Goal: Navigation & Orientation: Find specific page/section

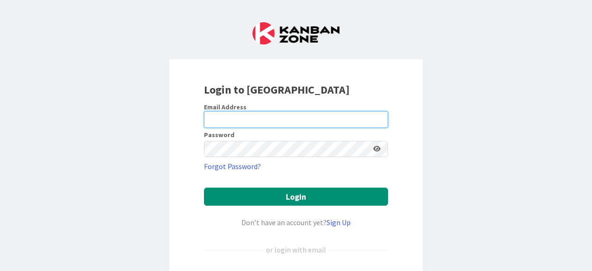
type input "[EMAIL_ADDRESS][DOMAIN_NAME]"
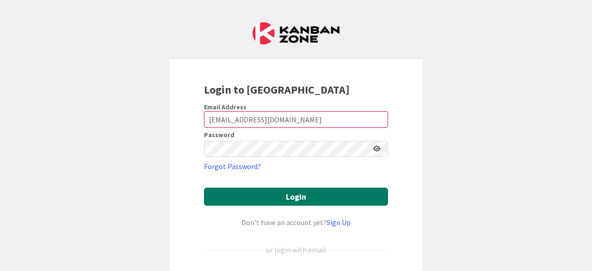
click at [289, 190] on button "Login" at bounding box center [296, 196] width 184 height 18
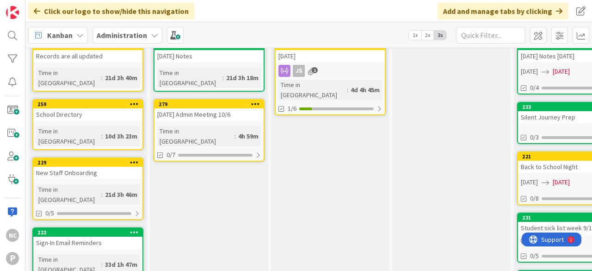
scroll to position [61, 0]
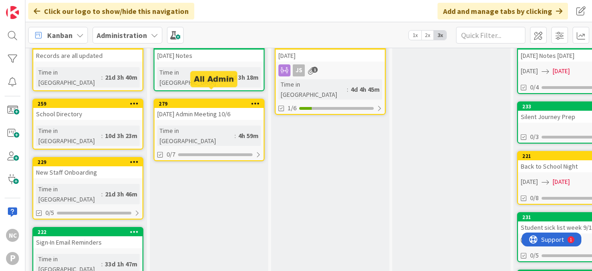
click at [213, 100] on div "279" at bounding box center [211, 103] width 105 height 6
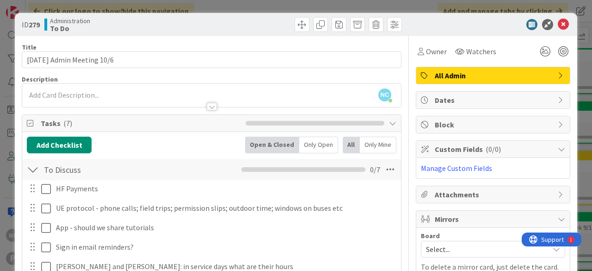
click at [562, 21] on div at bounding box center [489, 24] width 164 height 11
click at [558, 24] on icon at bounding box center [563, 24] width 11 height 11
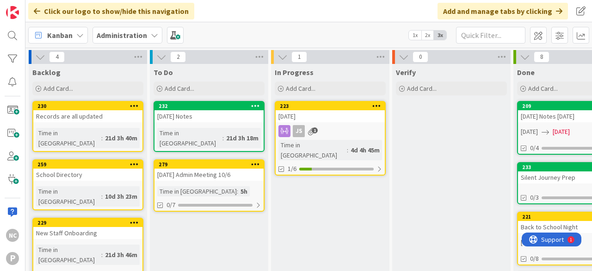
click at [120, 35] on b "Administration" at bounding box center [122, 35] width 50 height 9
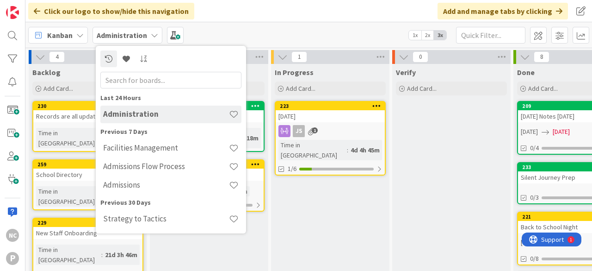
click at [133, 145] on h4 "Facilities Management" at bounding box center [166, 147] width 126 height 9
